Goal: Transaction & Acquisition: Book appointment/travel/reservation

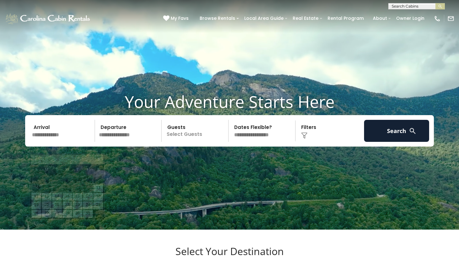
click at [84, 142] on input "text" at bounding box center [62, 131] width 65 height 22
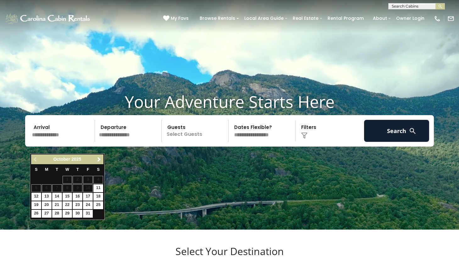
click at [79, 203] on link "23" at bounding box center [78, 205] width 10 height 8
type input "********"
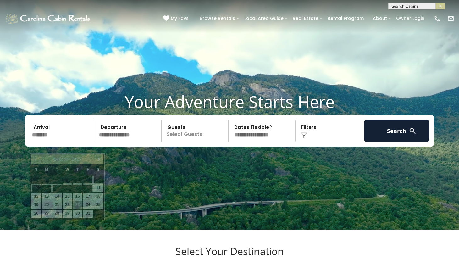
click at [64, 142] on input "********" at bounding box center [62, 131] width 65 height 22
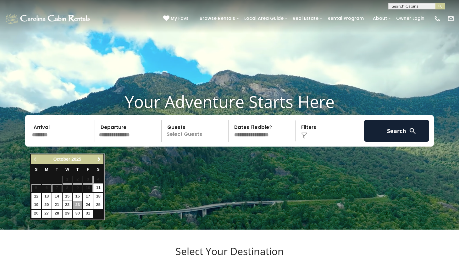
click at [70, 195] on link "15" at bounding box center [68, 197] width 10 height 8
type input "********"
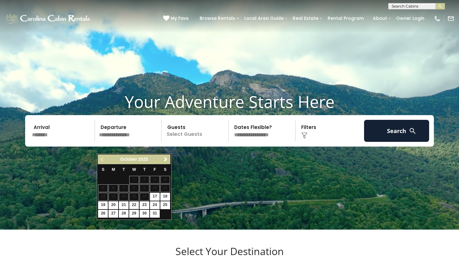
click at [135, 202] on link "22" at bounding box center [134, 205] width 10 height 8
type input "********"
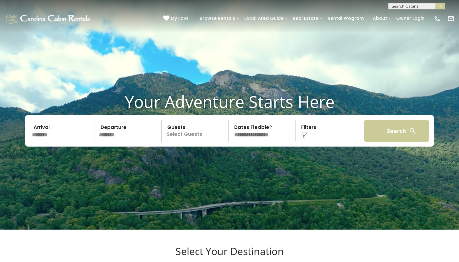
click at [394, 142] on button "Search" at bounding box center [396, 131] width 65 height 22
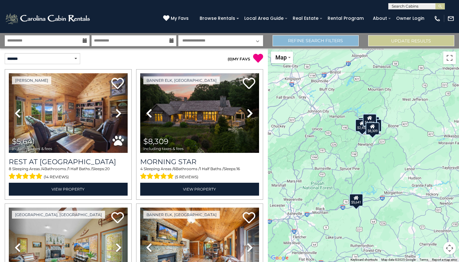
click at [324, 43] on link "Refine Search Filters" at bounding box center [316, 40] width 86 height 11
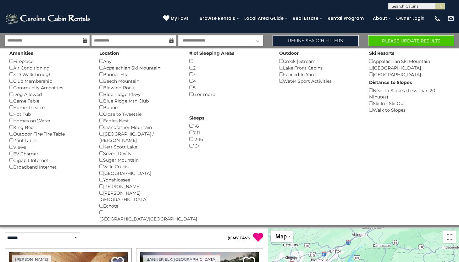
click at [415, 42] on button "Please Update Results" at bounding box center [411, 40] width 86 height 11
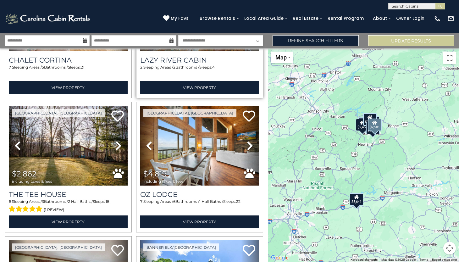
scroll to position [242, 0]
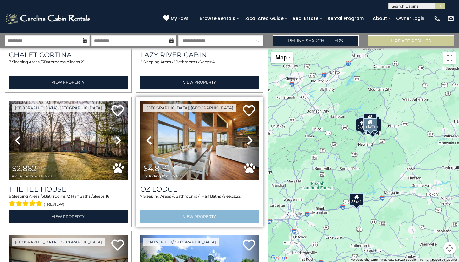
click at [201, 215] on link "View Property" at bounding box center [199, 216] width 119 height 13
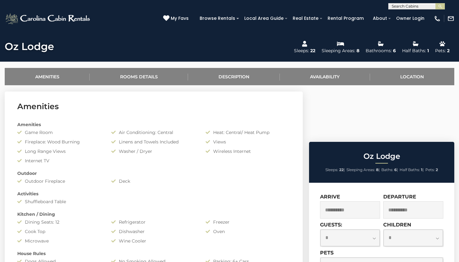
scroll to position [215, 0]
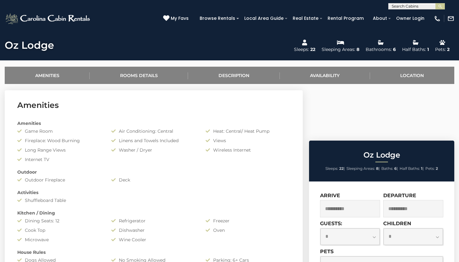
select select "*"
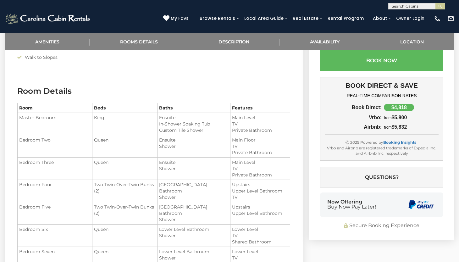
scroll to position [474, 0]
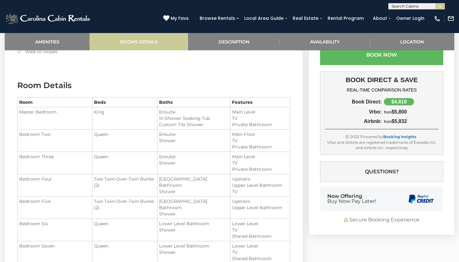
click at [141, 42] on link "Rooms Details" at bounding box center [139, 41] width 98 height 17
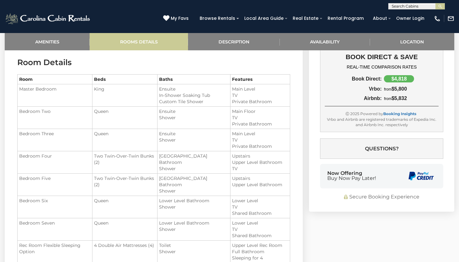
scroll to position [497, 0]
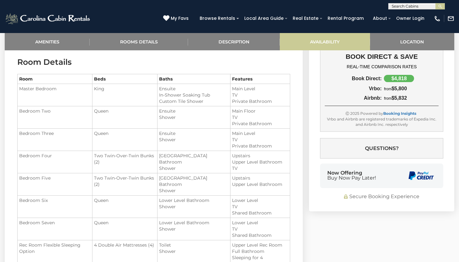
click at [334, 38] on link "Availability" at bounding box center [325, 41] width 90 height 17
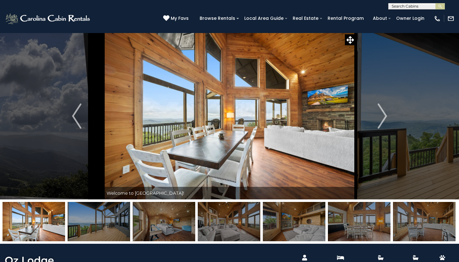
scroll to position [0, 0]
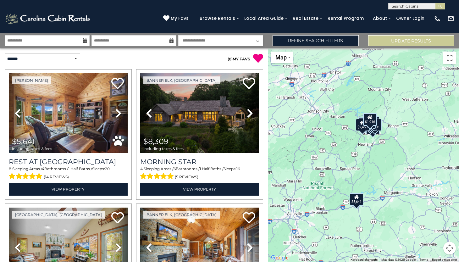
click at [84, 42] on icon at bounding box center [85, 40] width 4 height 4
click at [336, 41] on link "Refine Search Filters" at bounding box center [316, 40] width 86 height 11
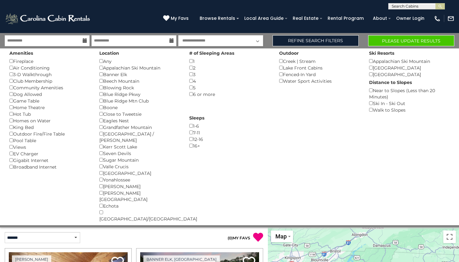
click at [418, 41] on button "Please Update Results" at bounding box center [411, 40] width 86 height 11
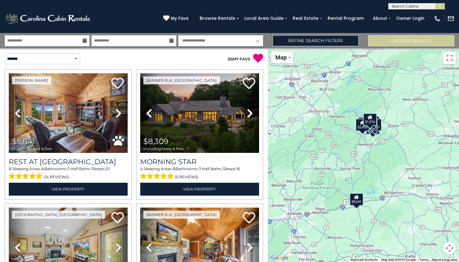
click at [357, 203] on div "$5,641" at bounding box center [357, 199] width 14 height 13
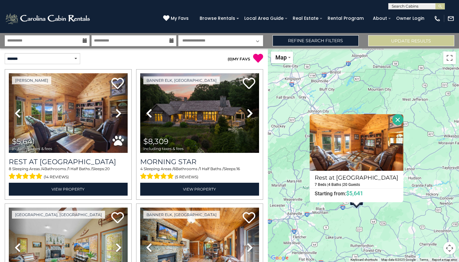
click at [393, 119] on button "Close" at bounding box center [398, 119] width 11 height 11
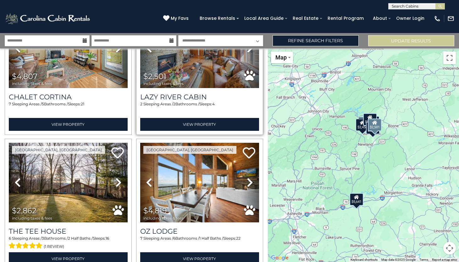
scroll to position [205, 0]
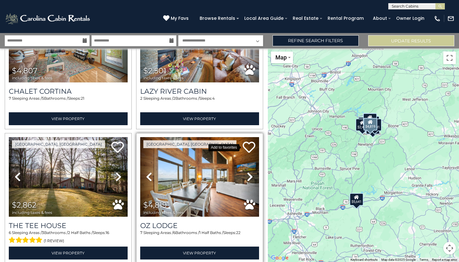
click at [250, 143] on icon at bounding box center [249, 147] width 13 height 13
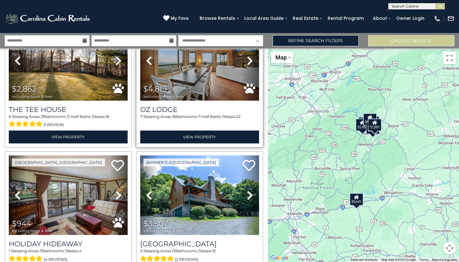
scroll to position [339, 0]
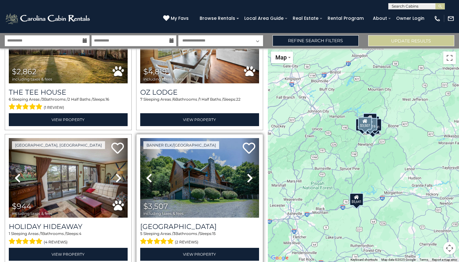
click at [248, 176] on icon at bounding box center [250, 178] width 6 height 10
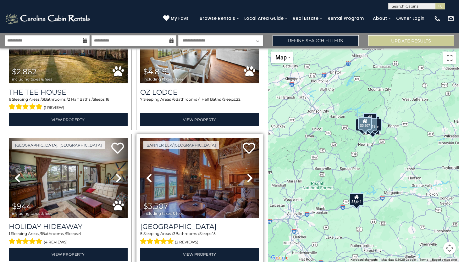
click at [248, 176] on icon at bounding box center [250, 178] width 6 height 10
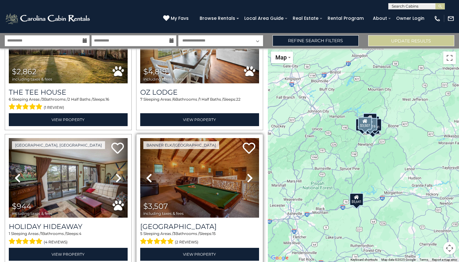
click at [248, 176] on icon at bounding box center [250, 178] width 6 height 10
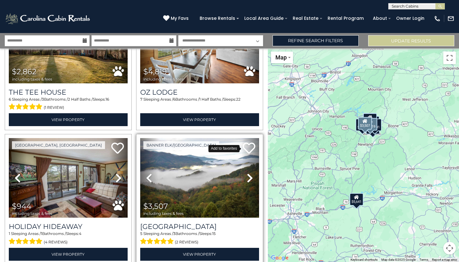
click at [249, 151] on icon at bounding box center [249, 148] width 13 height 13
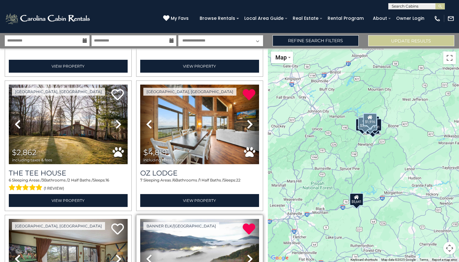
scroll to position [248, 0]
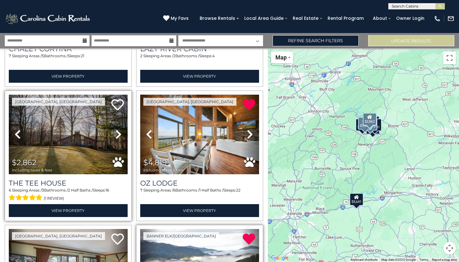
click at [115, 131] on link "Next" at bounding box center [119, 135] width 18 height 80
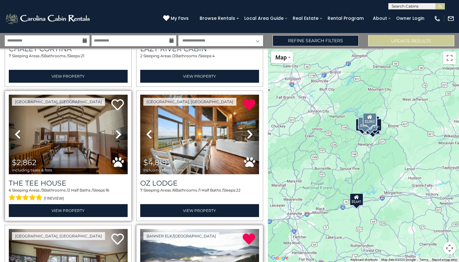
click at [115, 132] on link "Next" at bounding box center [119, 135] width 18 height 80
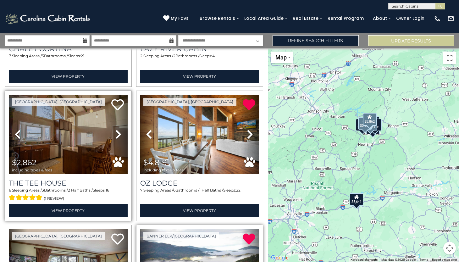
click at [115, 132] on link "Next" at bounding box center [119, 135] width 18 height 80
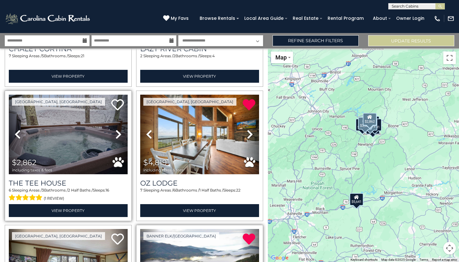
click at [115, 132] on link "Next" at bounding box center [119, 135] width 18 height 80
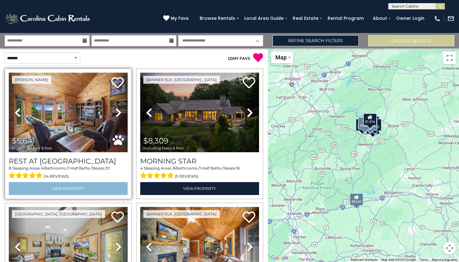
scroll to position [0, 0]
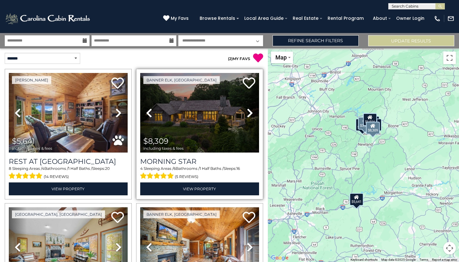
click at [247, 114] on icon at bounding box center [250, 113] width 6 height 10
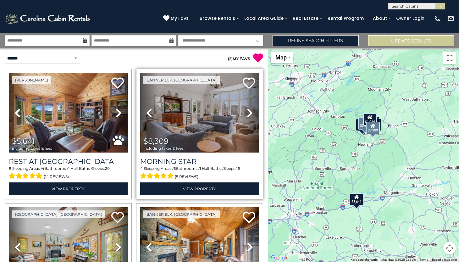
click at [248, 113] on icon at bounding box center [250, 113] width 6 height 10
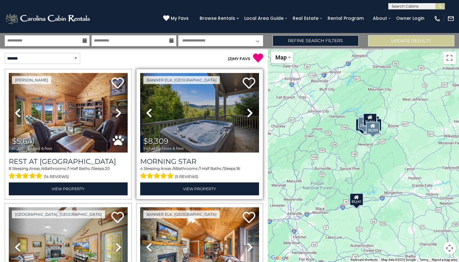
click at [248, 113] on icon at bounding box center [250, 113] width 6 height 10
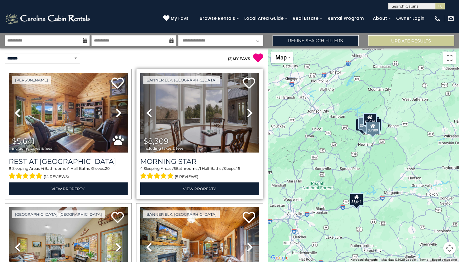
click at [248, 113] on icon at bounding box center [250, 113] width 6 height 10
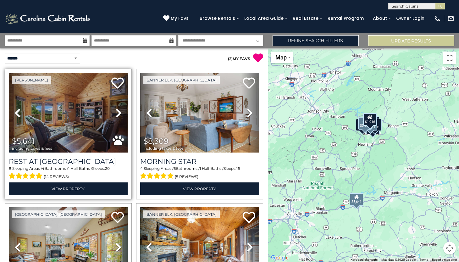
click at [118, 115] on icon at bounding box center [118, 113] width 6 height 10
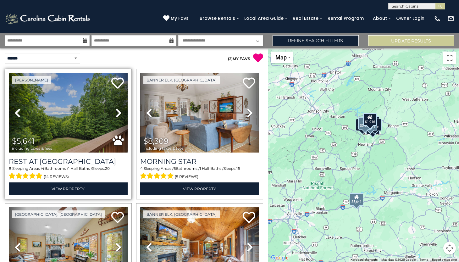
click at [118, 115] on icon at bounding box center [118, 113] width 6 height 10
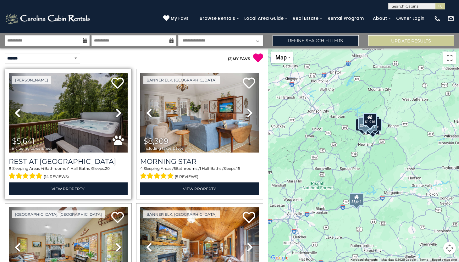
click at [118, 115] on icon at bounding box center [118, 113] width 6 height 10
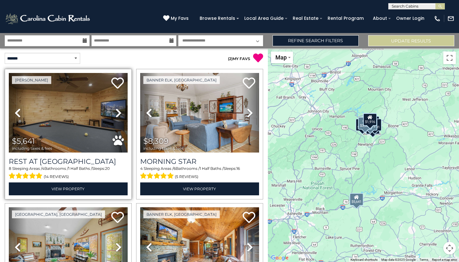
click at [118, 115] on icon at bounding box center [118, 113] width 6 height 10
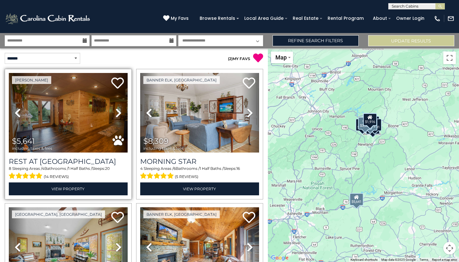
click at [118, 115] on icon at bounding box center [118, 113] width 6 height 10
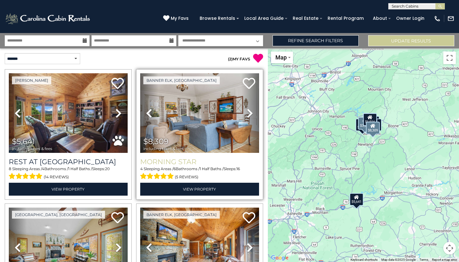
scroll to position [0, 0]
